Goal: Information Seeking & Learning: Compare options

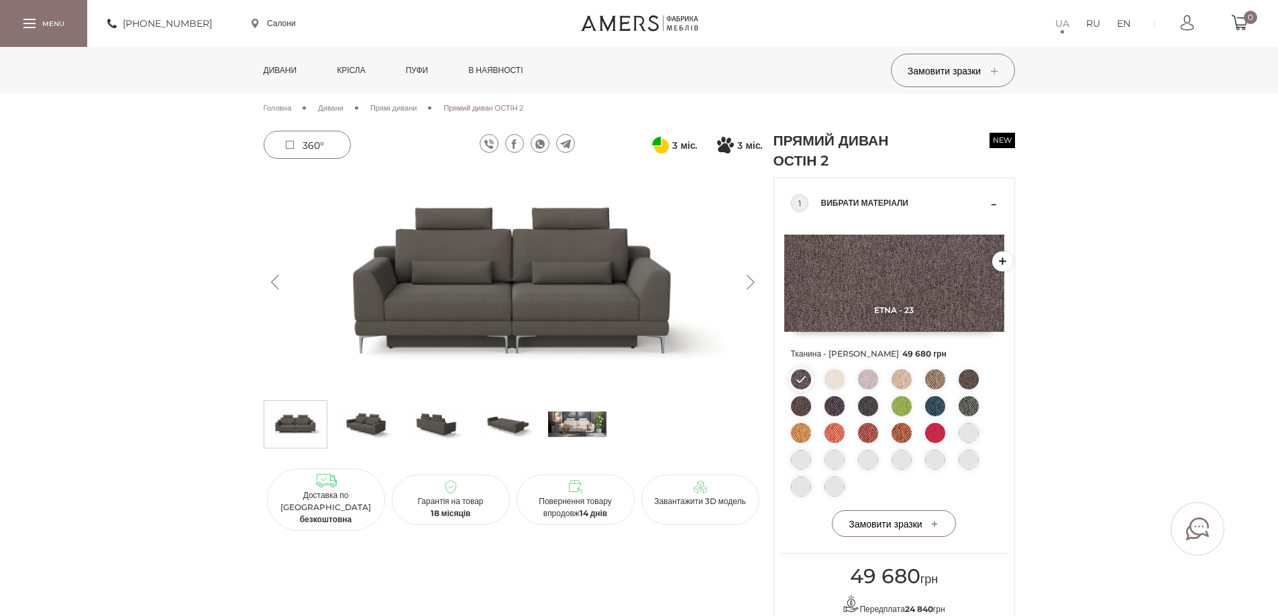
drag, startPoint x: 0, startPoint y: 0, endPoint x: 276, endPoint y: 69, distance: 284.9
click at [276, 69] on link "Дивани" at bounding box center [281, 70] width 54 height 47
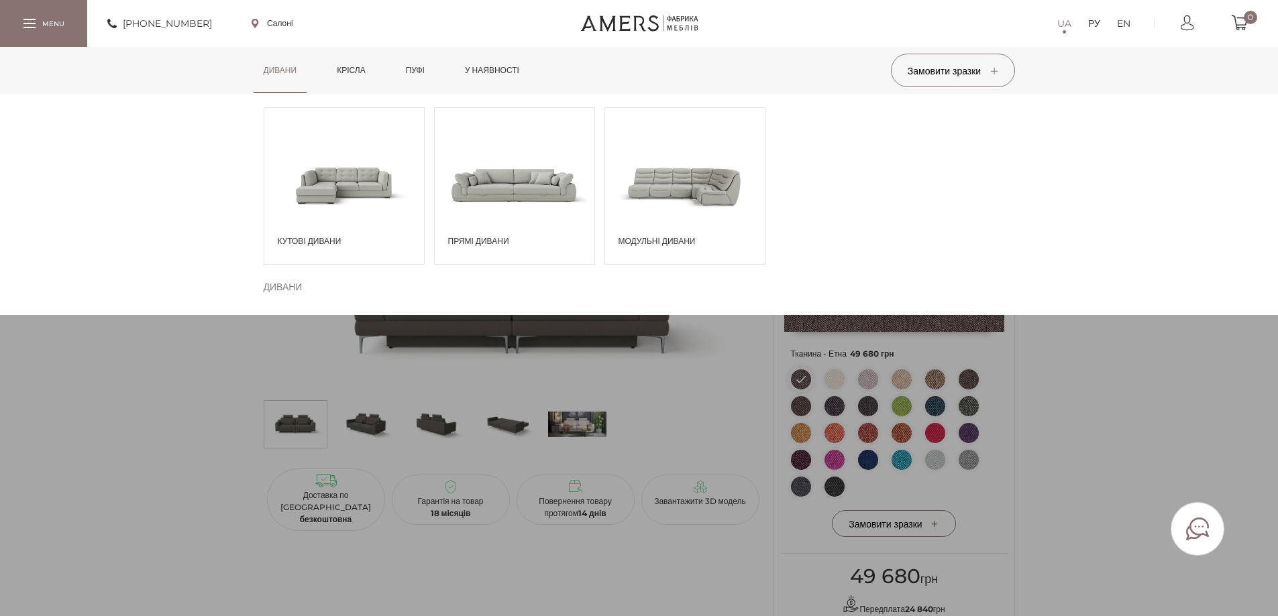
click at [313, 173] on span at bounding box center [344, 184] width 160 height 93
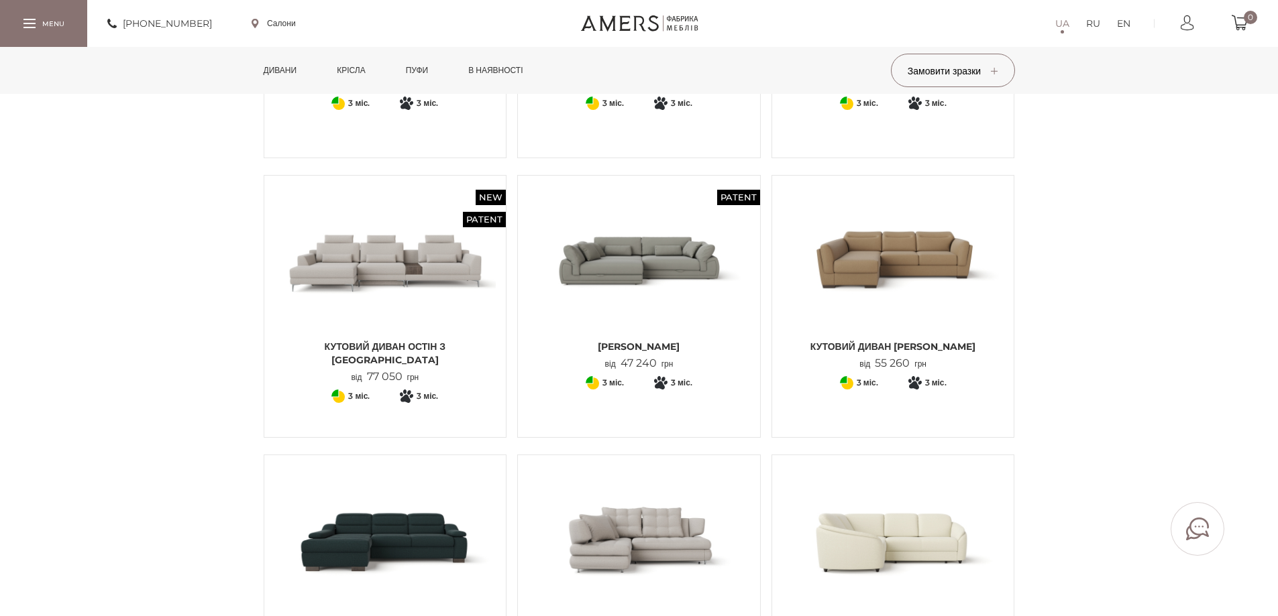
scroll to position [335, 0]
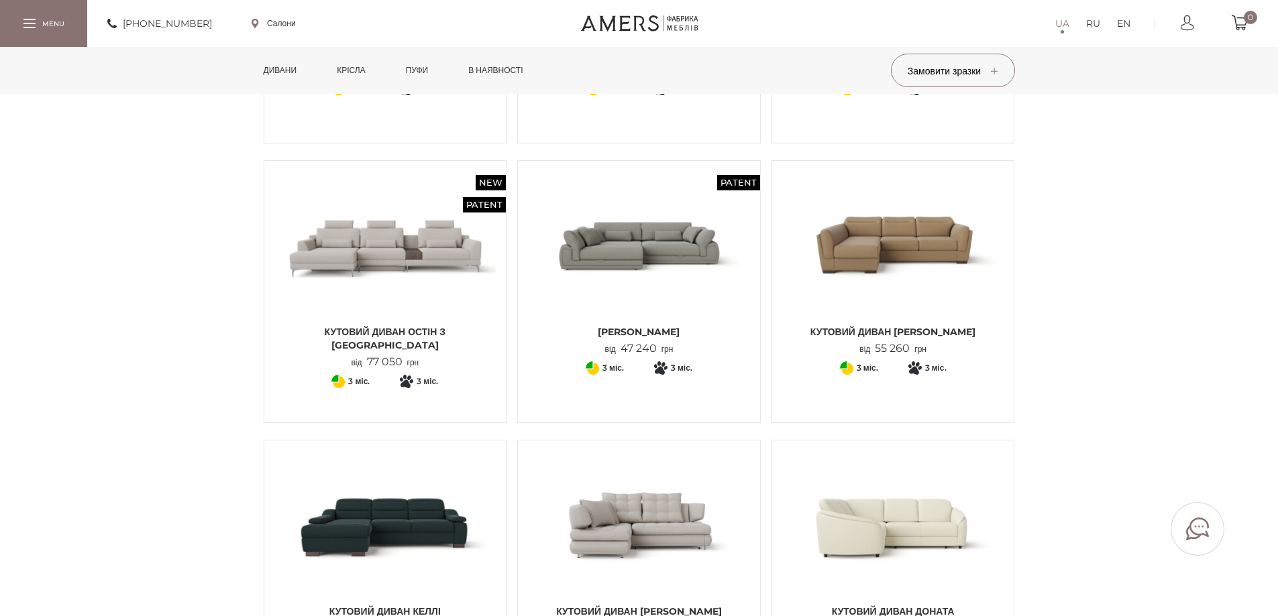
click at [660, 255] on img at bounding box center [639, 245] width 222 height 148
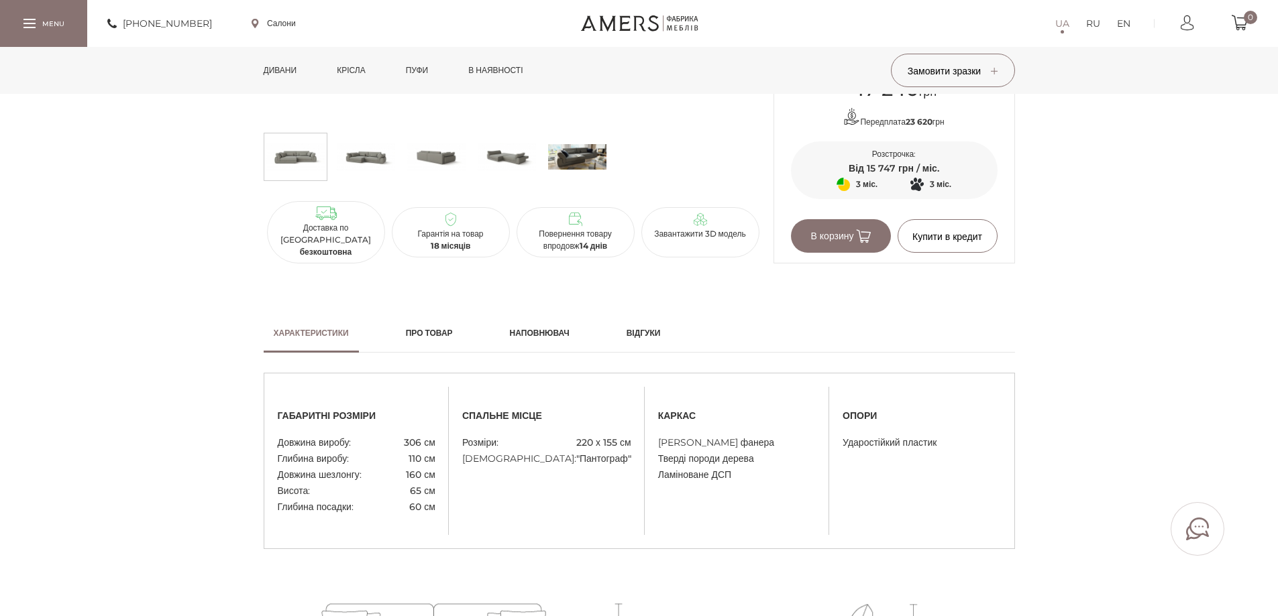
scroll to position [939, 0]
